Goal: Check status

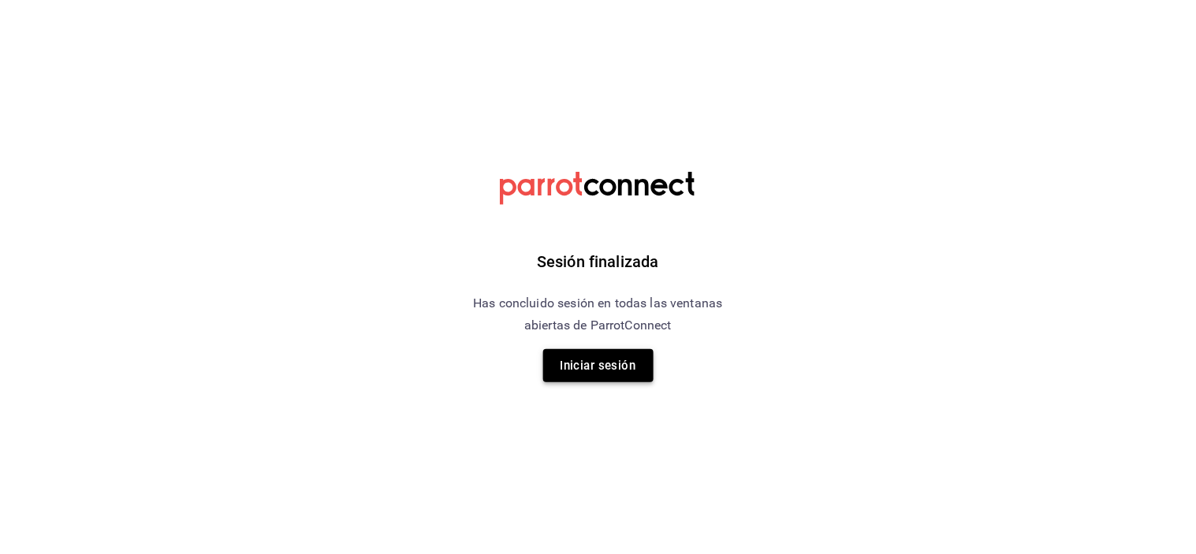
drag, startPoint x: 0, startPoint y: 0, endPoint x: 579, endPoint y: 358, distance: 680.9
click at [579, 358] on button "Iniciar sesión" at bounding box center [598, 365] width 110 height 33
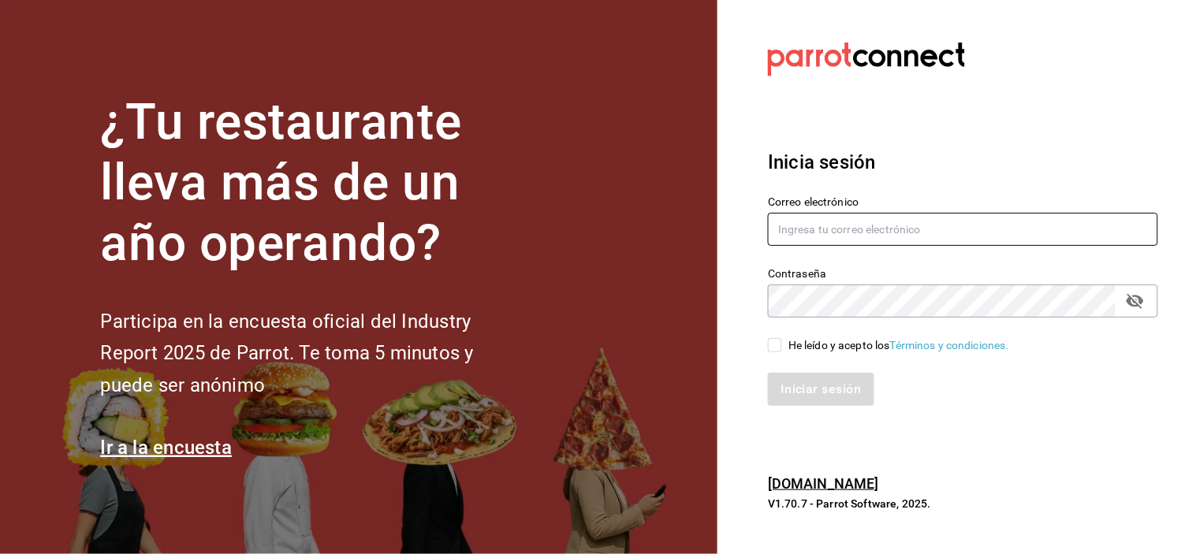
type input "abisalpedidos@gmail.com"
click at [779, 354] on div "Iniciar sesión" at bounding box center [953, 380] width 409 height 52
click at [762, 336] on div "He leído y acepto los Términos y condiciones." at bounding box center [953, 336] width 409 height 36
click at [768, 343] on input "He leído y acepto los Términos y condiciones." at bounding box center [775, 345] width 14 height 14
checkbox input "true"
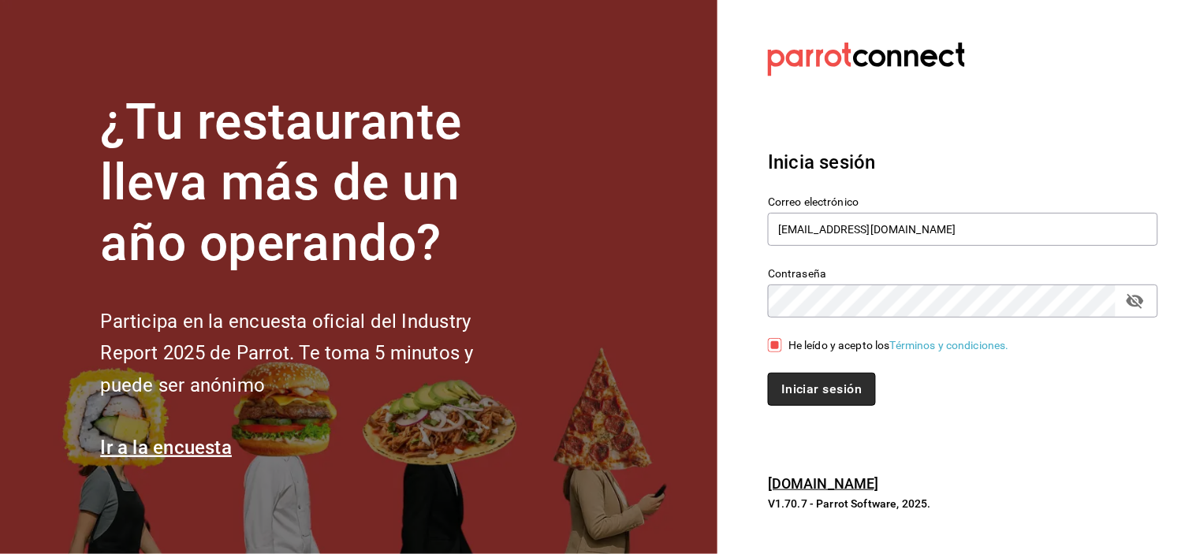
click at [784, 383] on button "Iniciar sesión" at bounding box center [821, 389] width 107 height 33
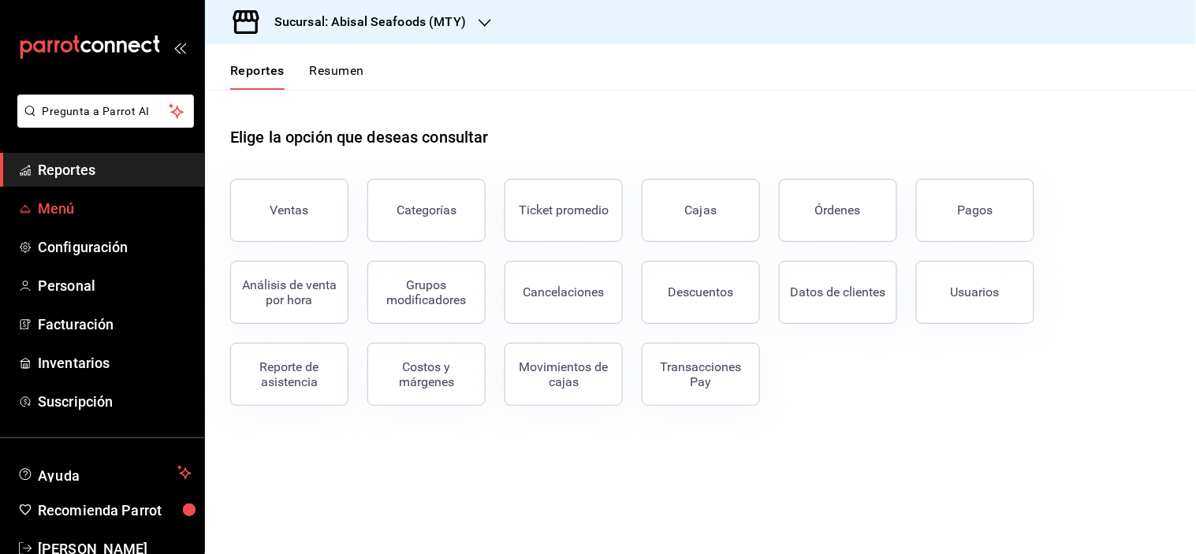
click at [108, 218] on span "Menú" at bounding box center [115, 208] width 154 height 21
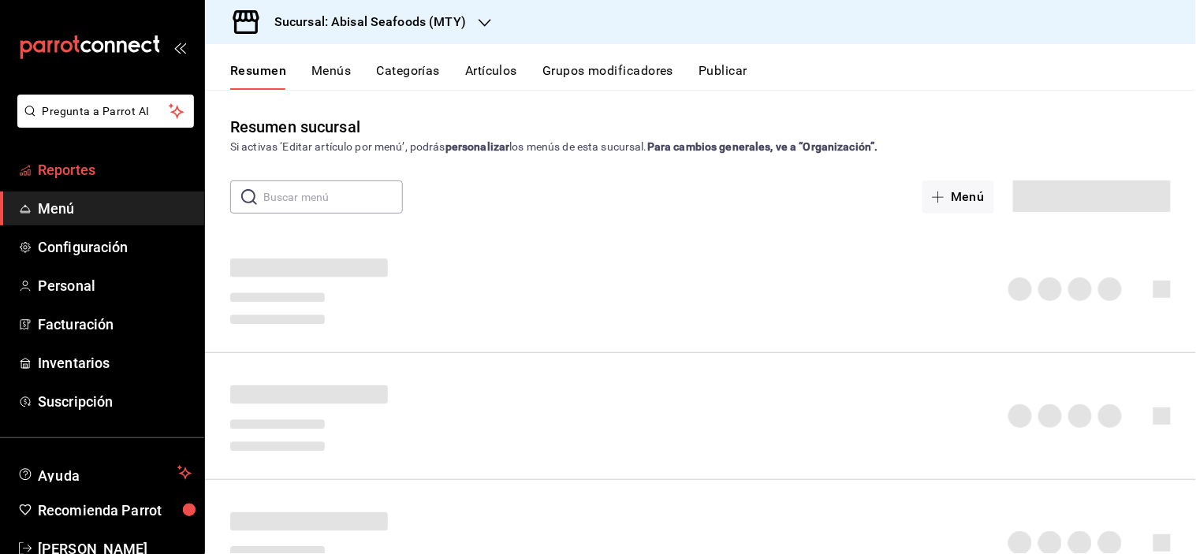
click at [96, 178] on span "Reportes" at bounding box center [115, 169] width 154 height 21
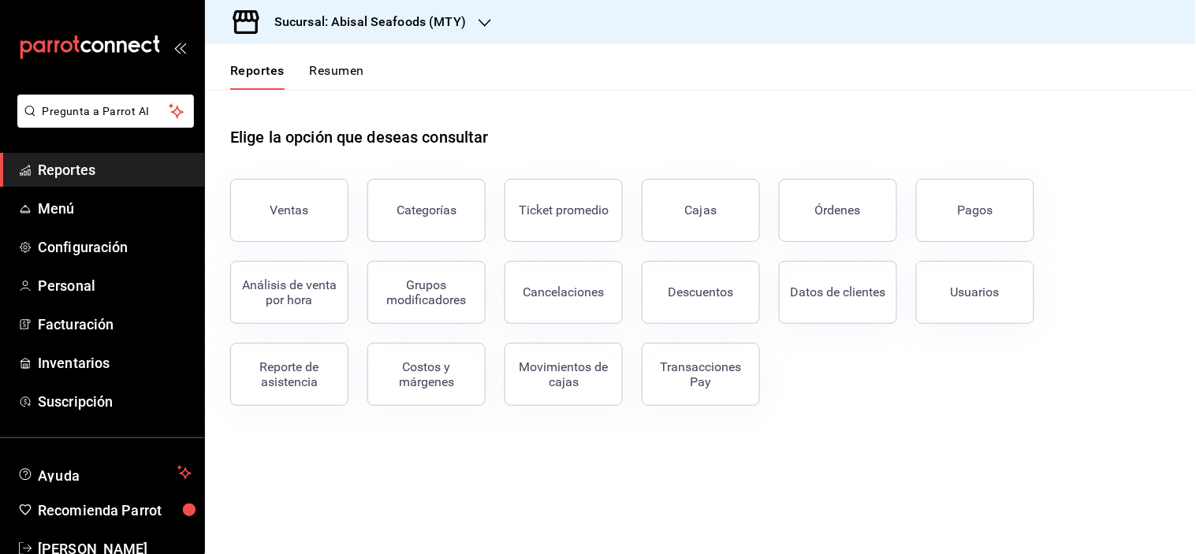
click at [279, 209] on div "Ventas" at bounding box center [289, 210] width 39 height 15
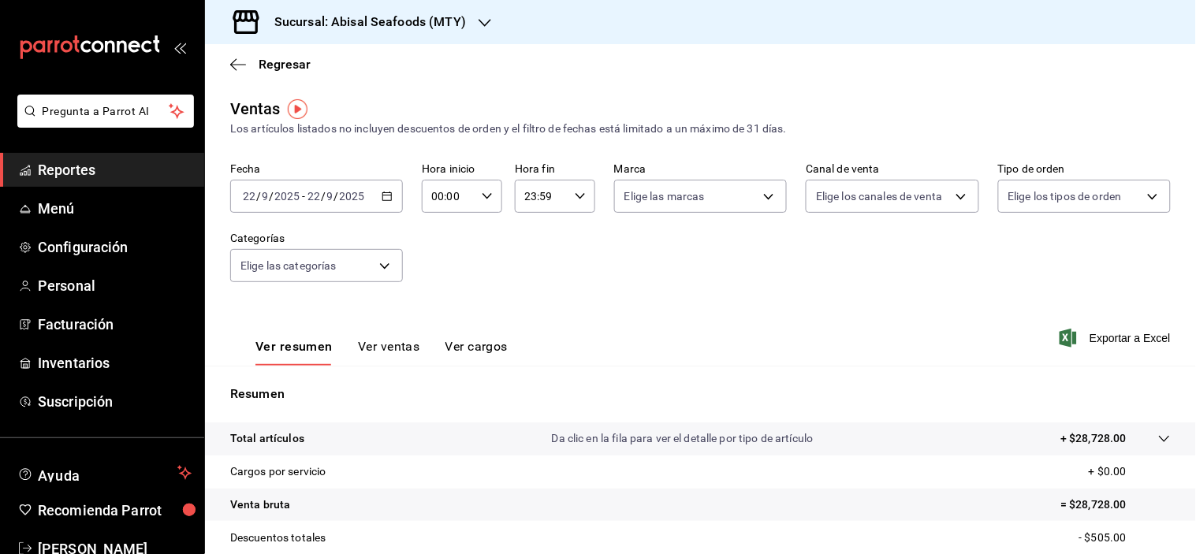
click at [390, 197] on div "[DATE] [DATE] - [DATE] [DATE]" at bounding box center [316, 196] width 173 height 33
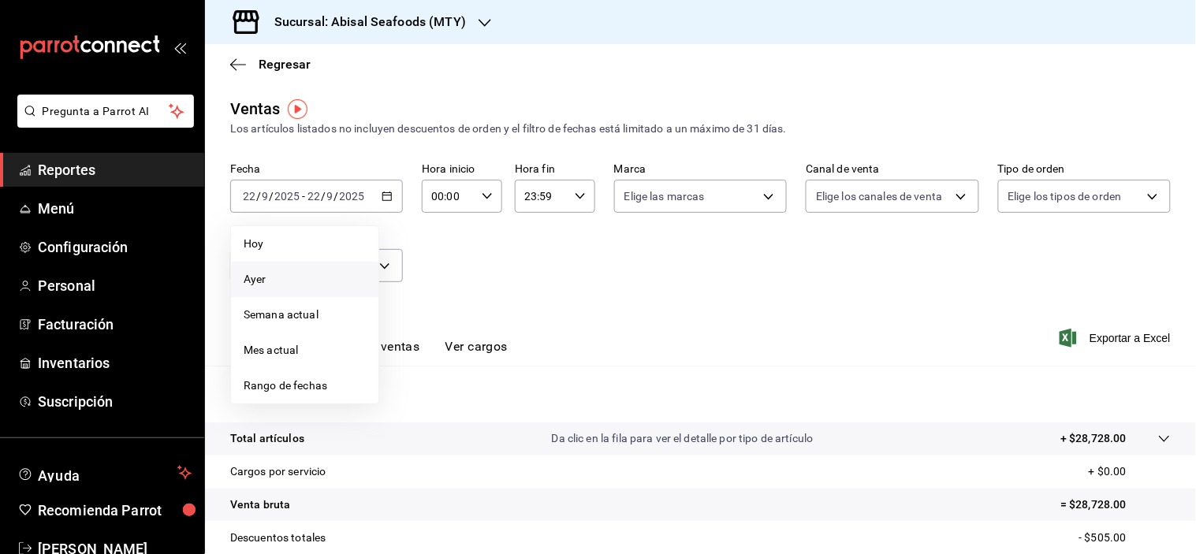
click at [288, 285] on span "Ayer" at bounding box center [305, 279] width 122 height 17
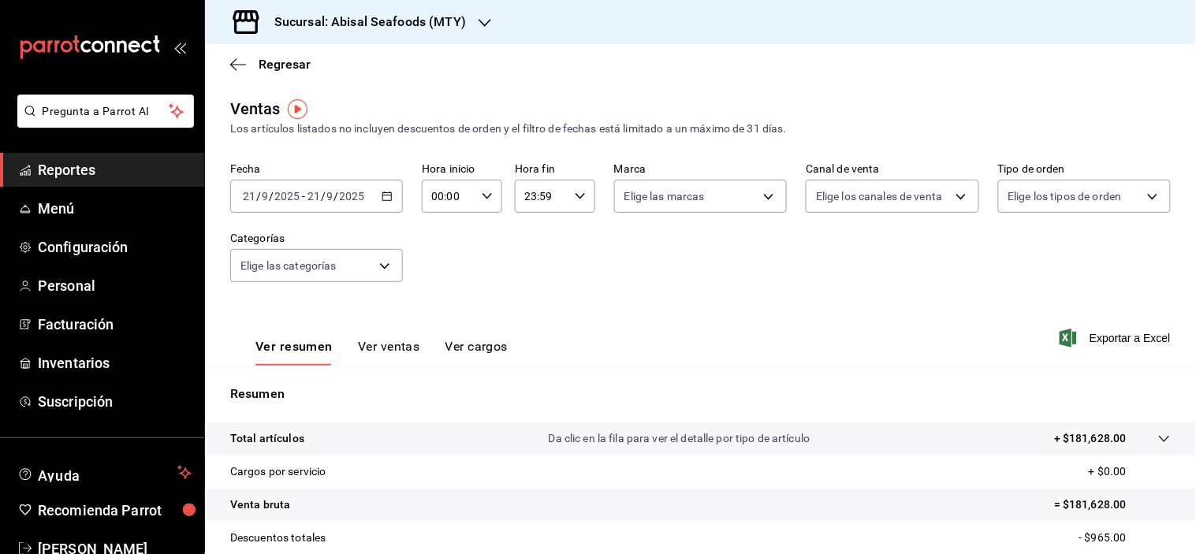
click at [438, 20] on h3 "Sucursal: Abisal Seafoods (MTY)" at bounding box center [364, 22] width 204 height 19
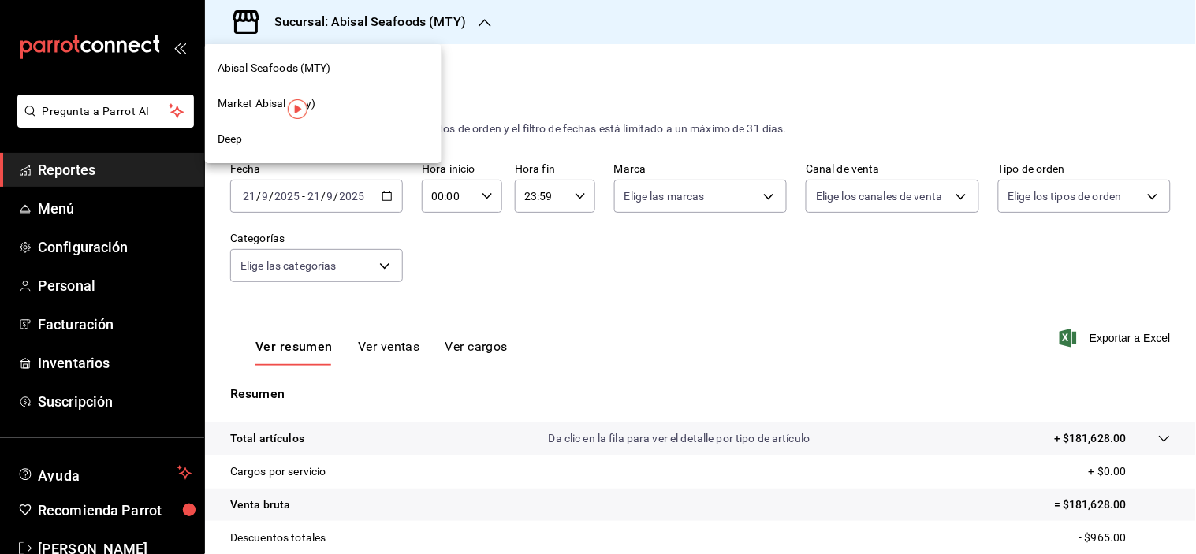
click at [257, 102] on span "Market Abisal (Mty)" at bounding box center [267, 103] width 99 height 17
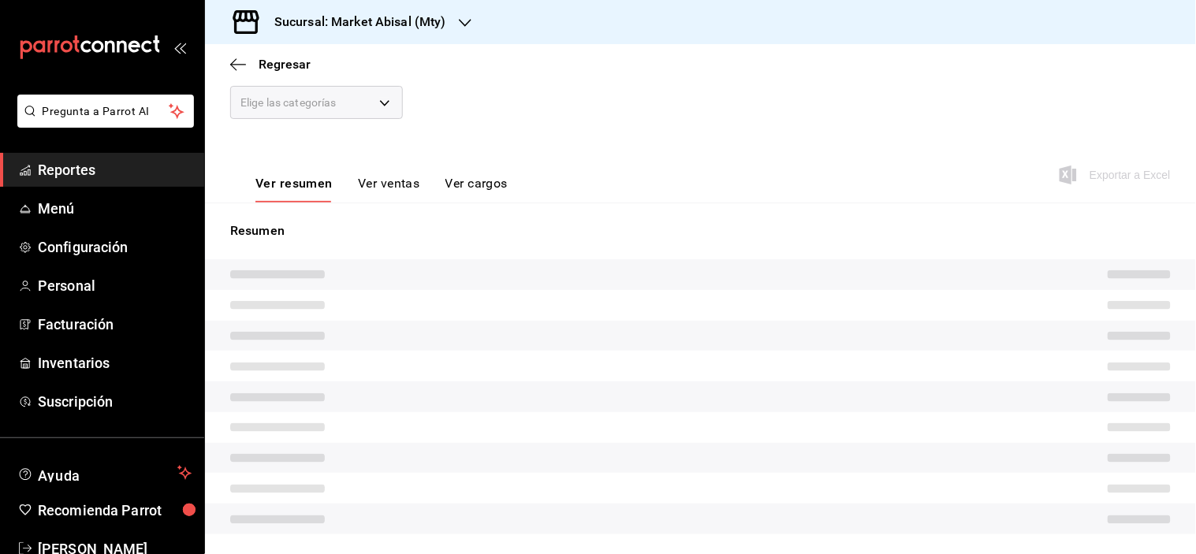
scroll to position [213, 0]
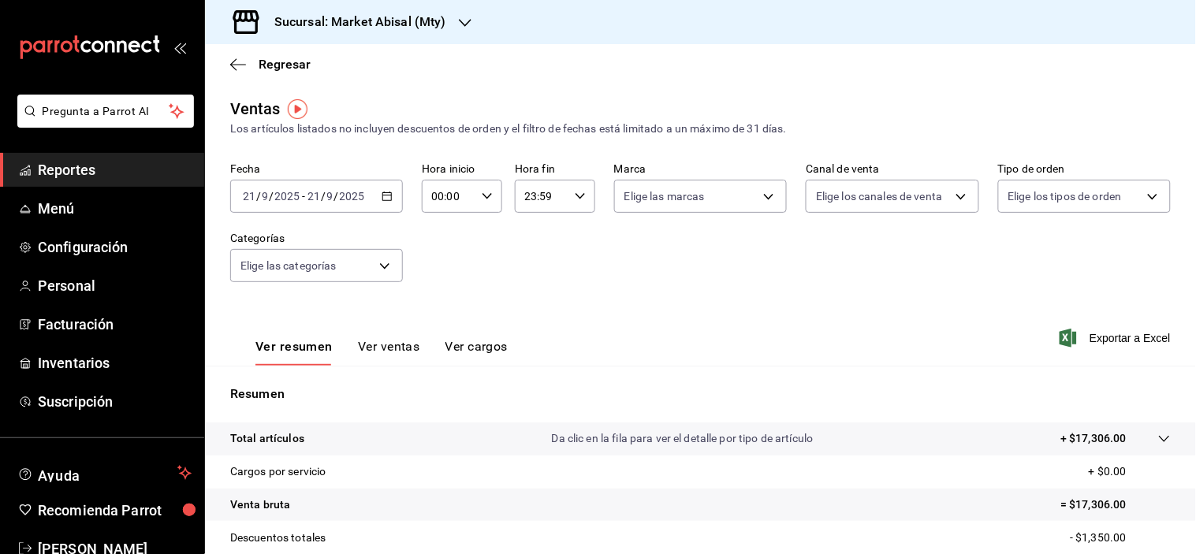
click at [387, 194] on icon "button" at bounding box center [386, 196] width 11 height 11
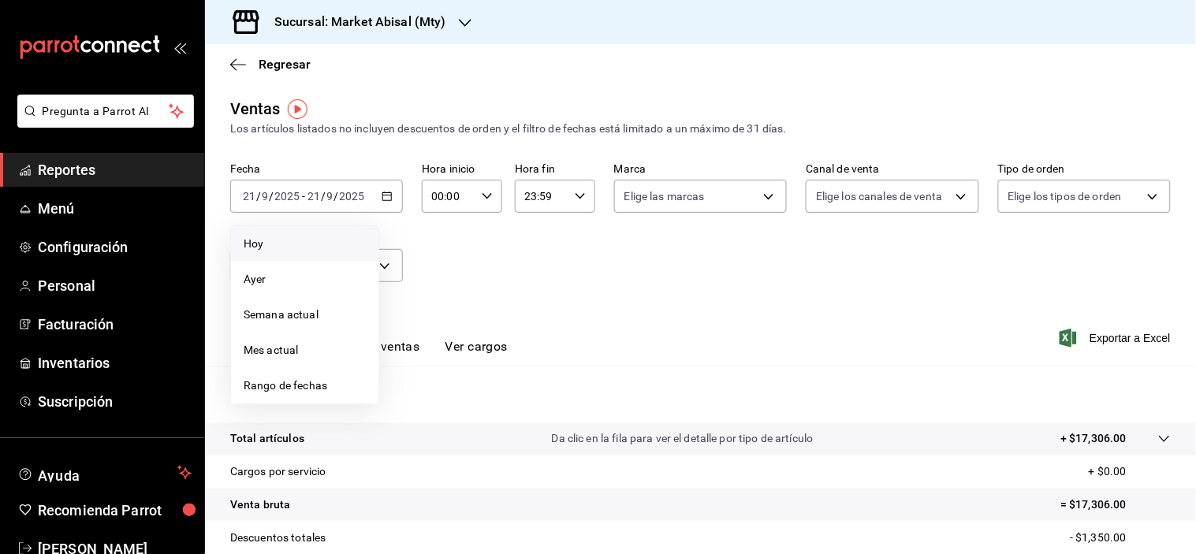
click at [293, 245] on span "Hoy" at bounding box center [305, 244] width 122 height 17
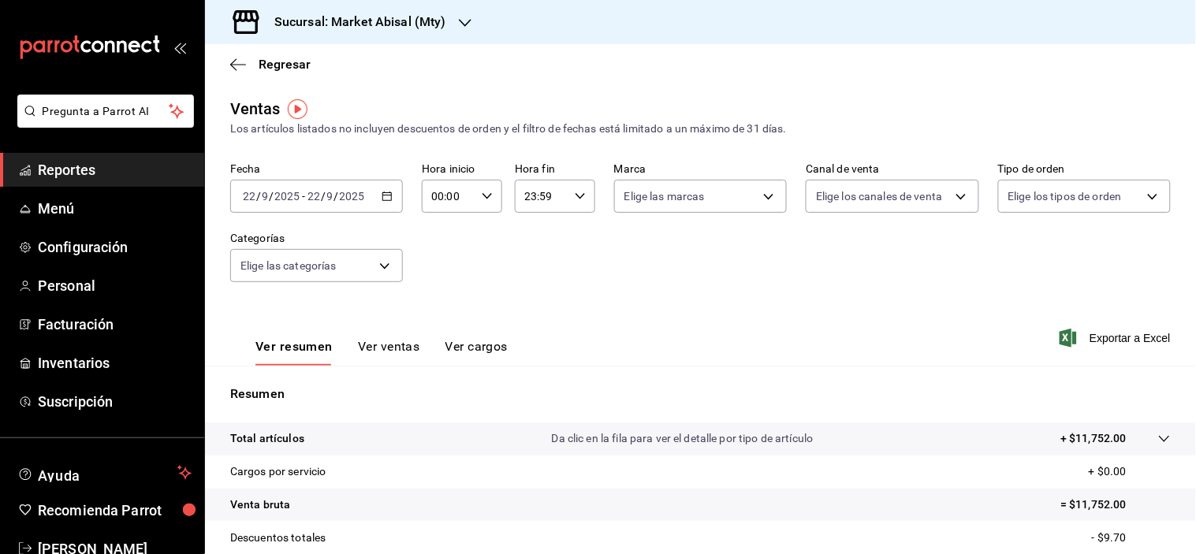
scroll to position [201, 0]
